Goal: Information Seeking & Learning: Find specific fact

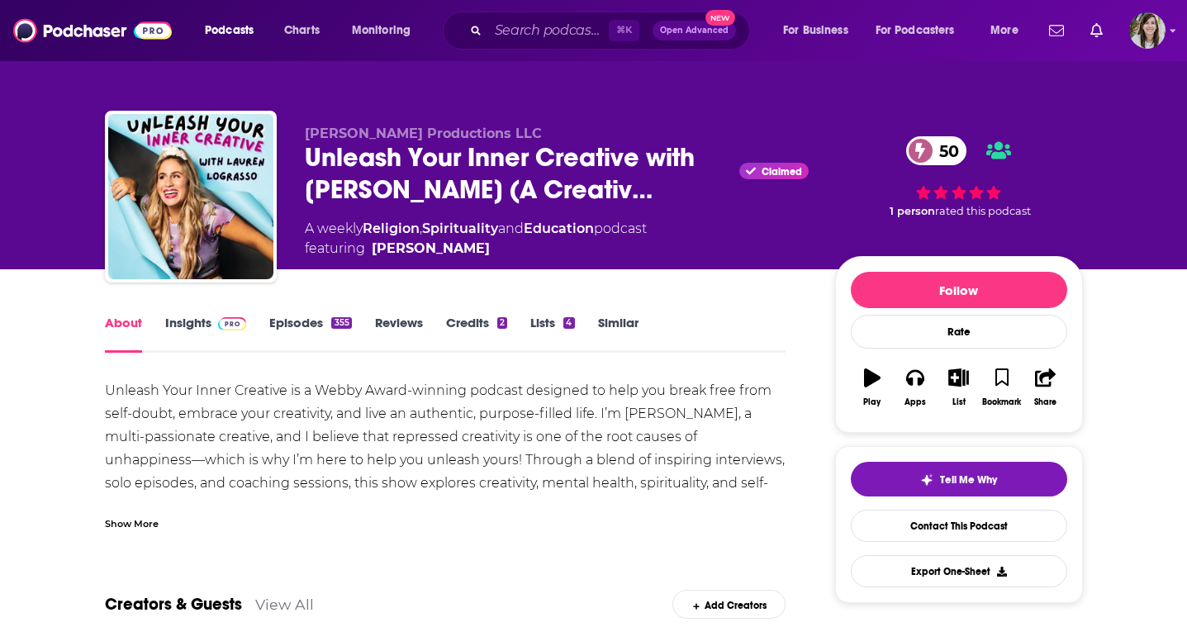
click at [205, 343] on link "Insights" at bounding box center [206, 334] width 82 height 38
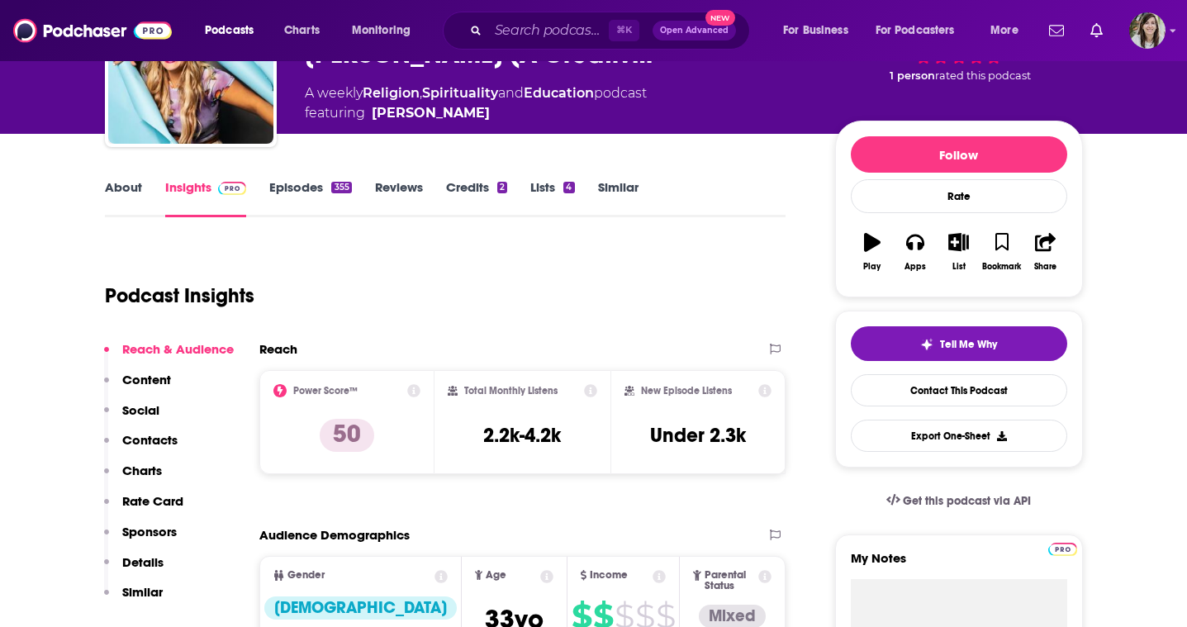
scroll to position [145, 0]
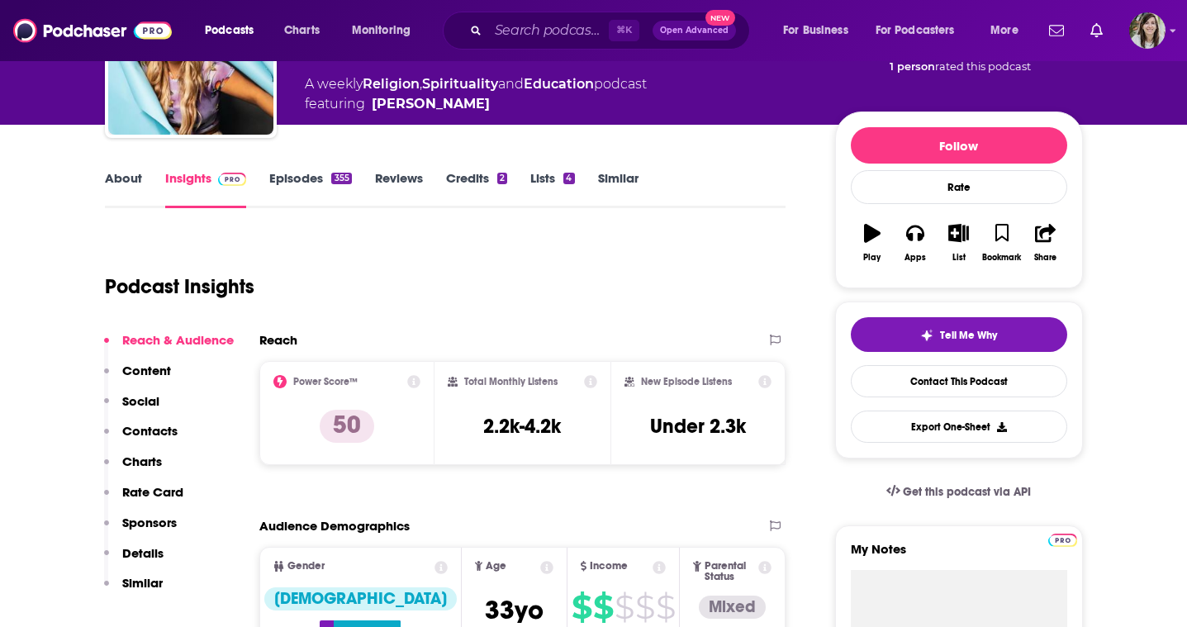
click at [503, 444] on div "Total Monthly Listens 2.2k-4.2k" at bounding box center [523, 413] width 150 height 76
copy div "2.2k-4.2k"
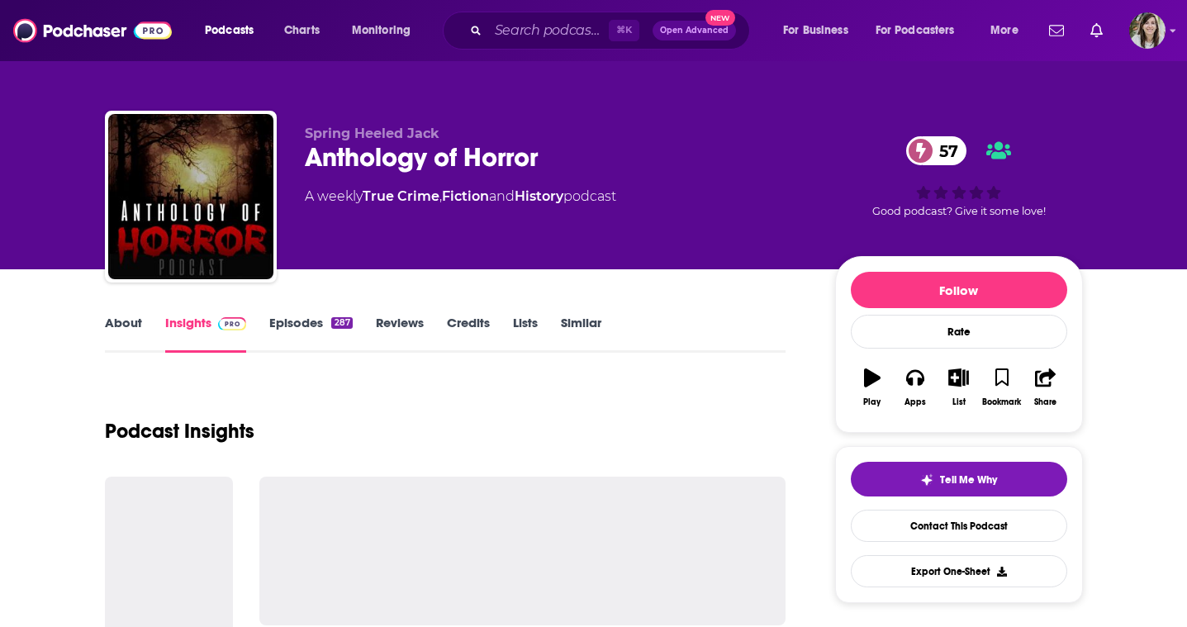
click at [126, 323] on link "About" at bounding box center [123, 334] width 37 height 38
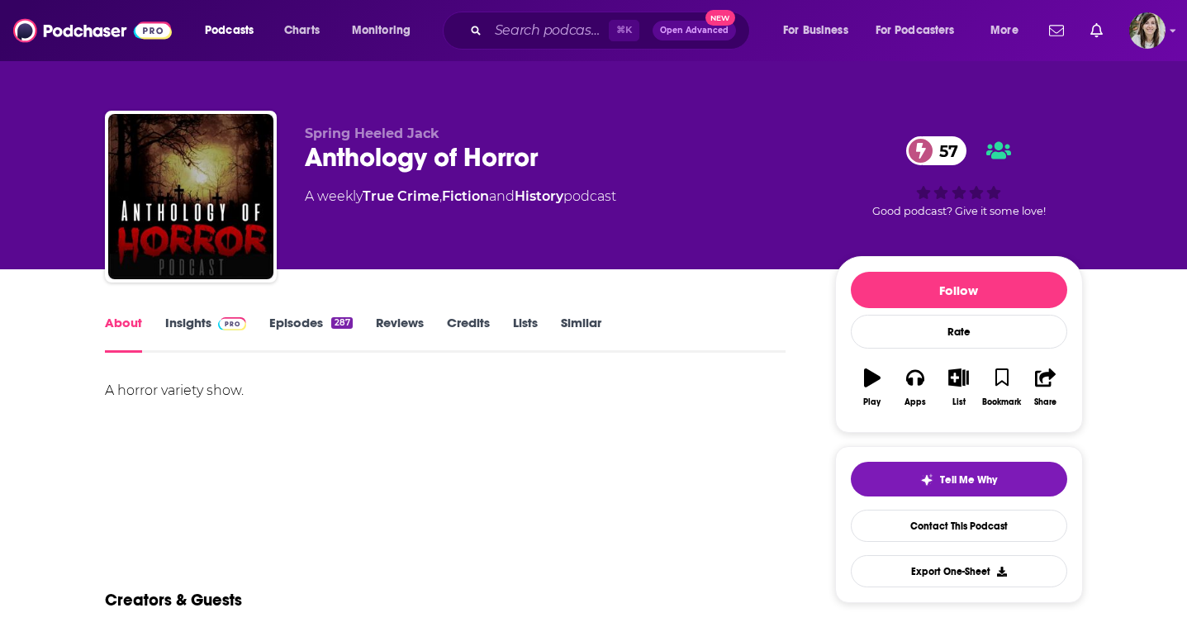
click at [220, 326] on img at bounding box center [232, 323] width 29 height 13
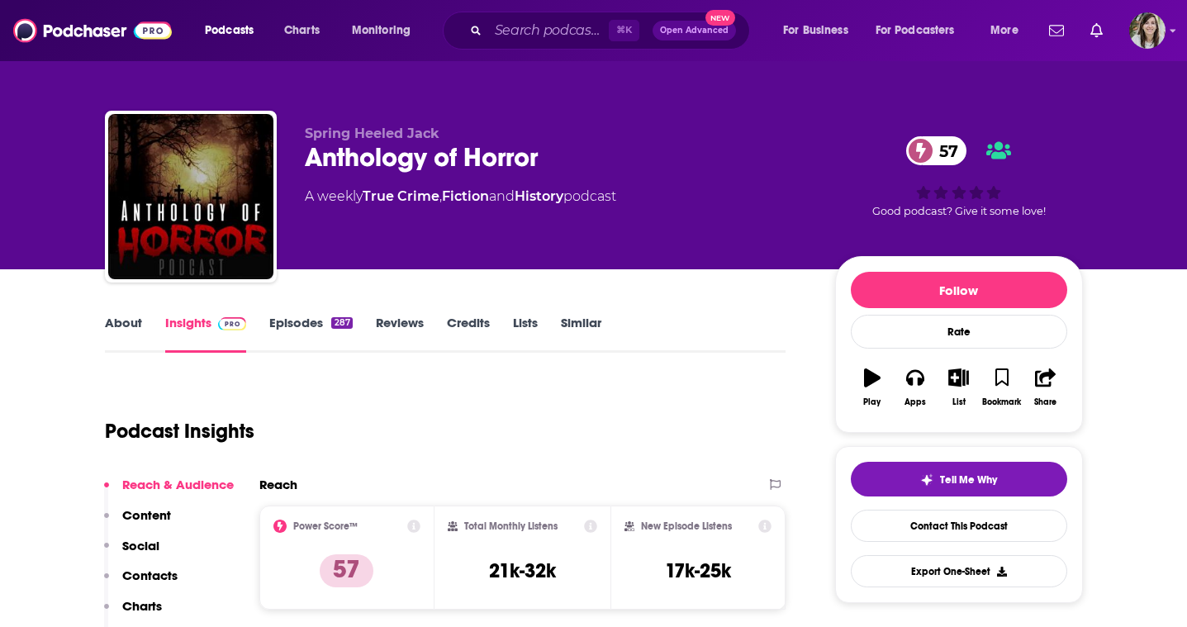
click at [525, 574] on h3 "21k-32k" at bounding box center [522, 571] width 67 height 25
copy div "21k-32k"
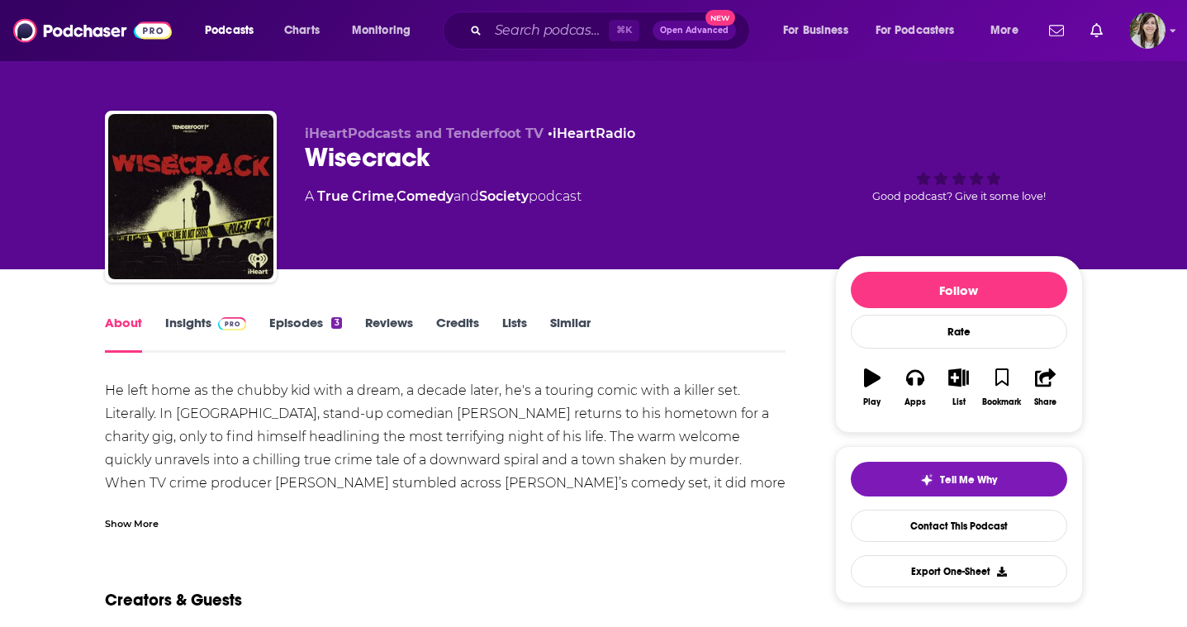
click at [197, 333] on link "Insights" at bounding box center [206, 334] width 82 height 38
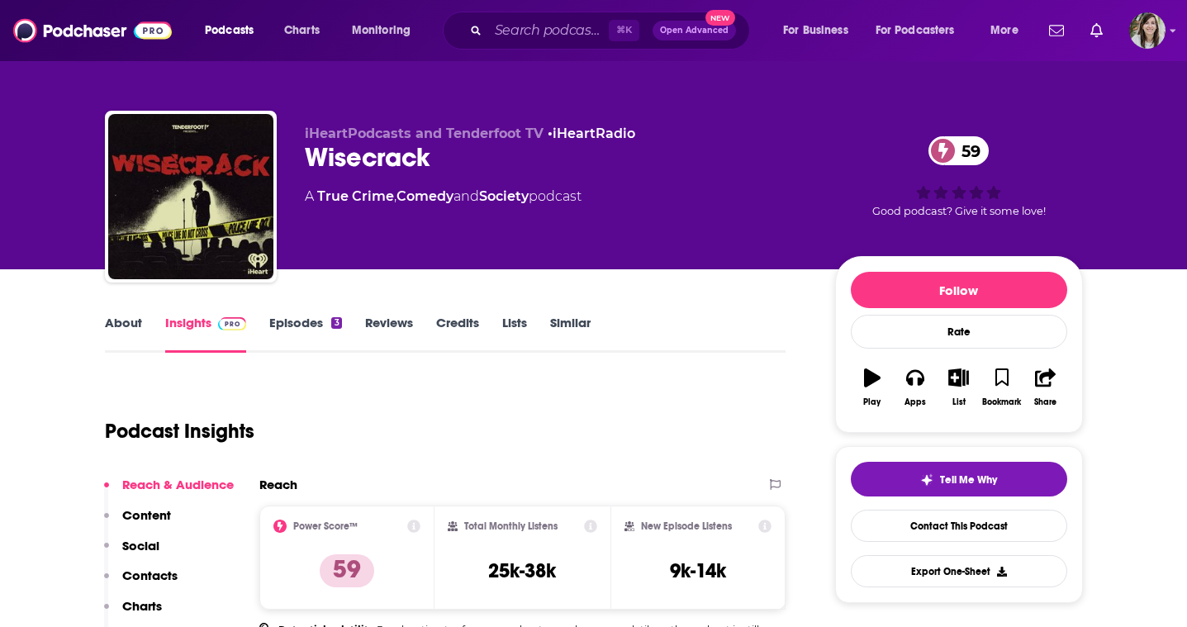
click at [535, 569] on h3 "25k-38k" at bounding box center [522, 571] width 68 height 25
copy div "25k-38k"
